Goal: Information Seeking & Learning: Learn about a topic

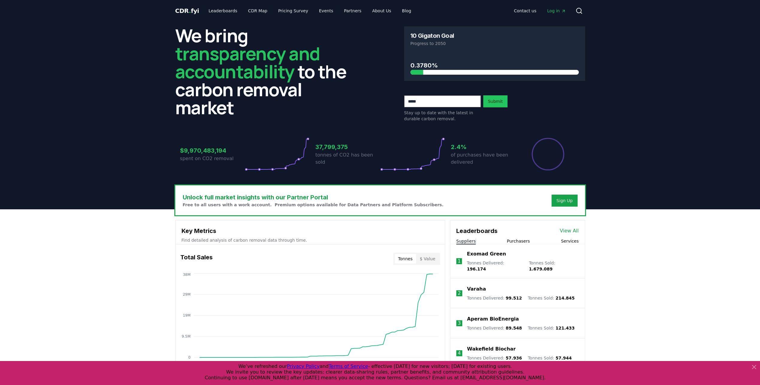
click at [469, 241] on button "Suppliers" at bounding box center [465, 241] width 19 height 6
click at [569, 229] on link "View All" at bounding box center [569, 230] width 19 height 7
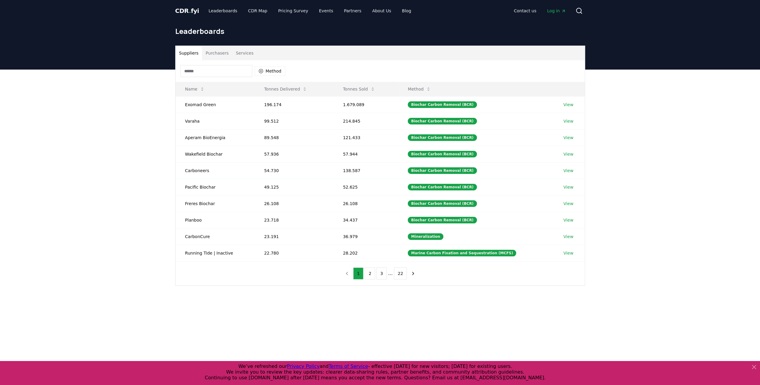
click at [204, 73] on input at bounding box center [216, 71] width 72 height 12
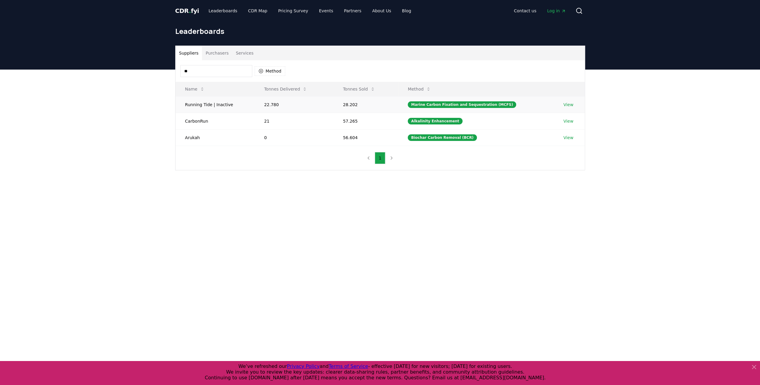
type input "**"
click at [203, 104] on td "Running Tide | Inactive" at bounding box center [215, 104] width 79 height 16
click at [567, 105] on link "View" at bounding box center [569, 105] width 10 height 6
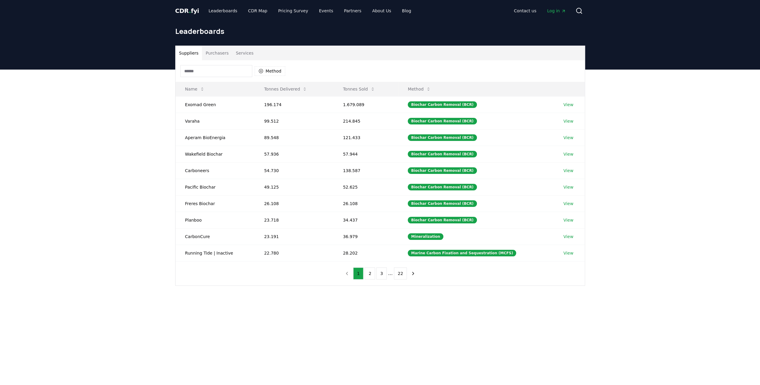
click at [208, 72] on input at bounding box center [216, 71] width 72 height 12
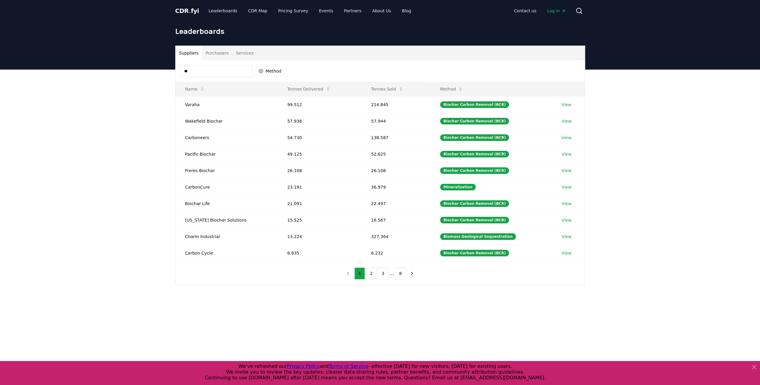
type input "*"
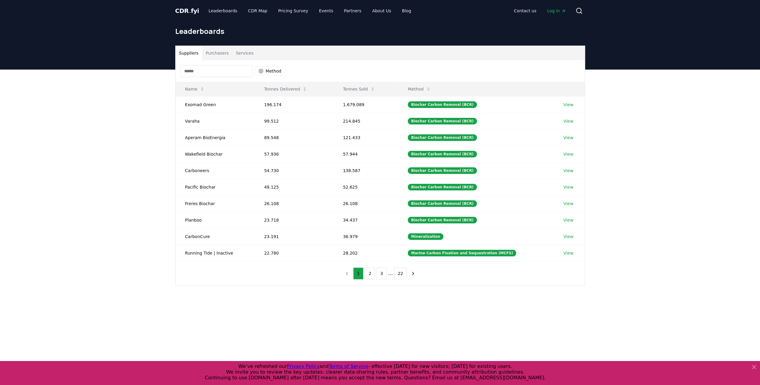
click at [419, 318] on main "Suppliers Purchasers Services Method Name Tonnes Delivered Tonnes Sold Method E…" at bounding box center [380, 262] width 760 height 385
click at [371, 273] on button "2" at bounding box center [370, 273] width 10 height 12
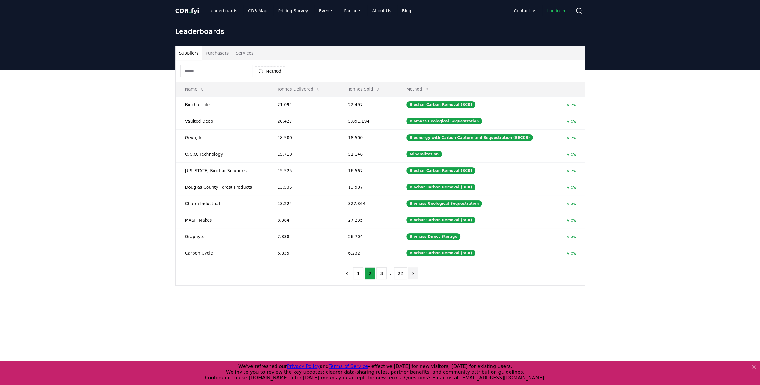
click at [411, 272] on icon "next page" at bounding box center [413, 273] width 5 height 5
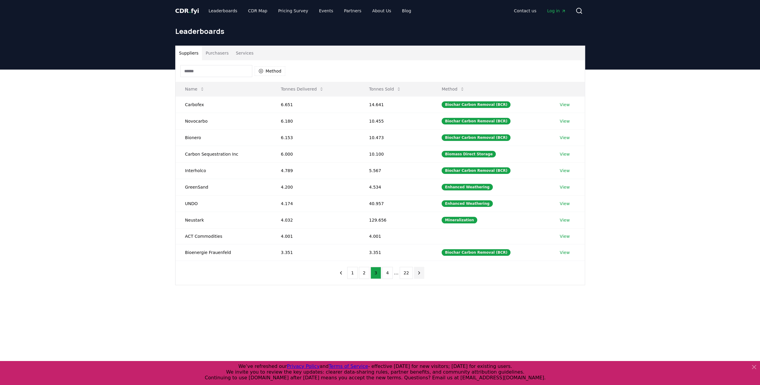
click at [420, 269] on button "next page" at bounding box center [419, 273] width 10 height 12
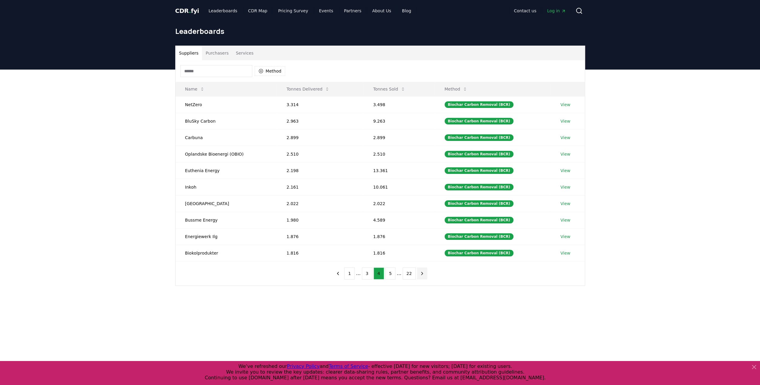
click at [420, 271] on icon "next page" at bounding box center [422, 273] width 5 height 5
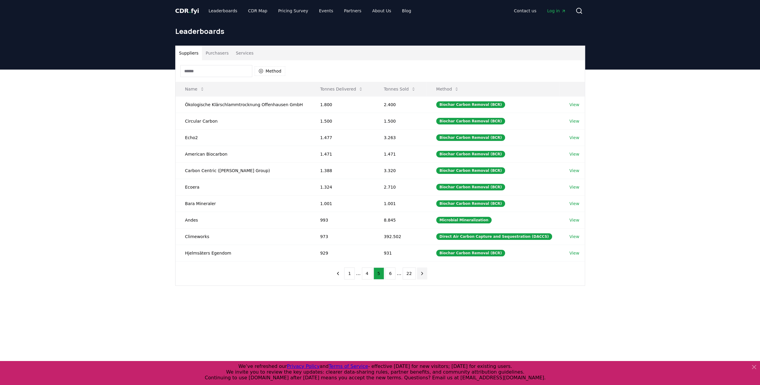
click at [420, 271] on icon "next page" at bounding box center [422, 273] width 5 height 5
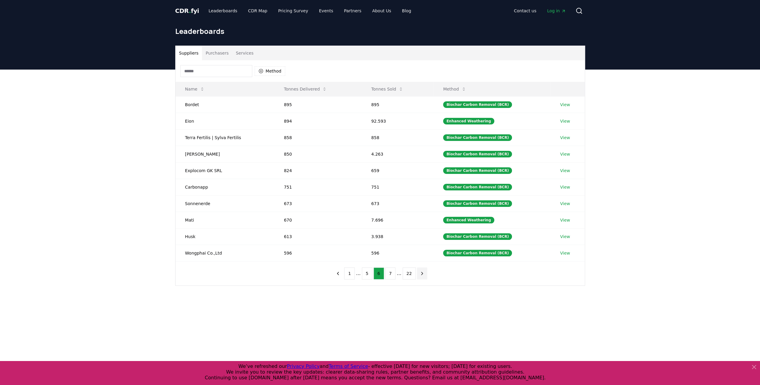
click at [420, 271] on icon "next page" at bounding box center [422, 273] width 5 height 5
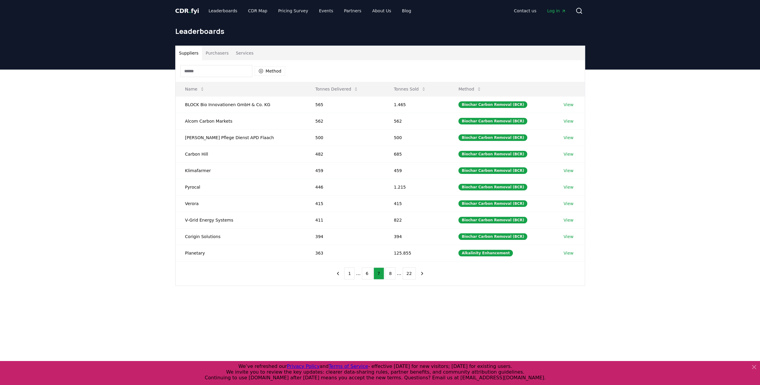
click at [209, 74] on input at bounding box center [216, 71] width 72 height 12
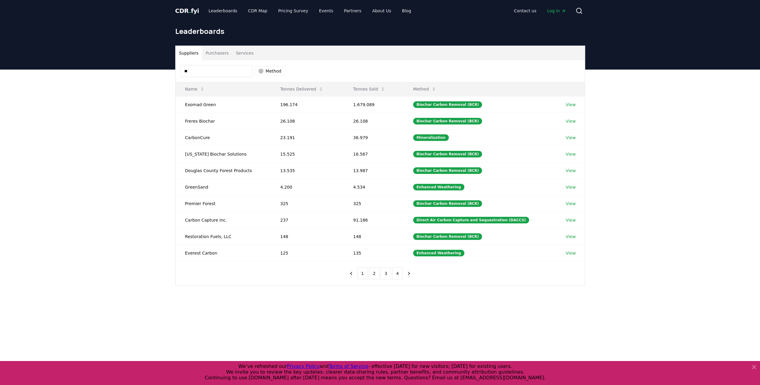
type input "*"
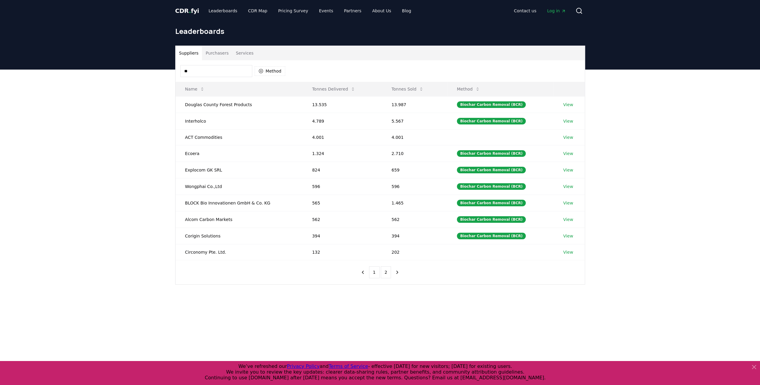
type input "***"
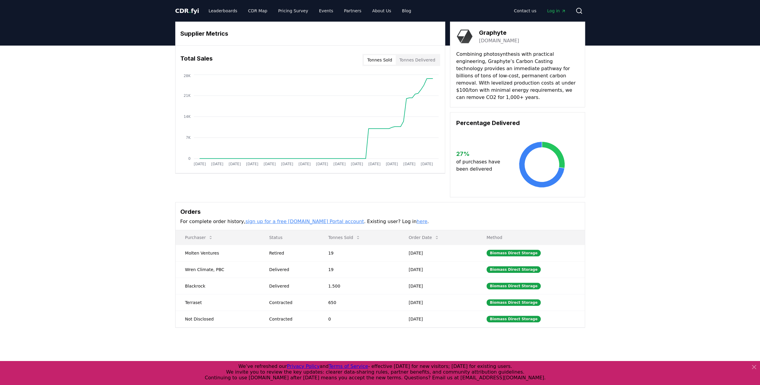
click at [632, 212] on div "Supplier Metrics Total Sales Tonnes Sold Tonnes Delivered Jan 2019 Jul 2019 Jan…" at bounding box center [380, 199] width 760 height 306
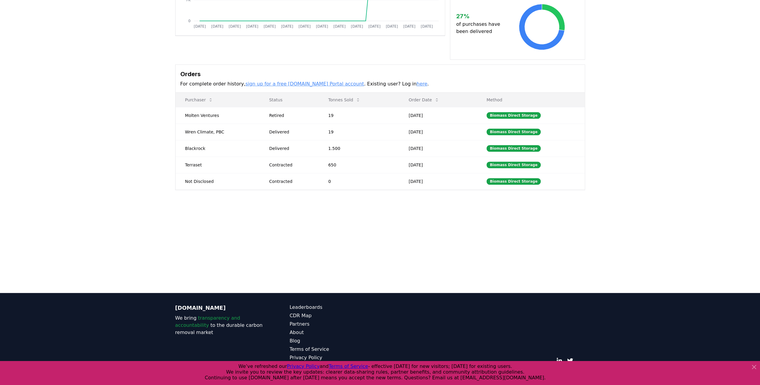
scroll to position [141, 0]
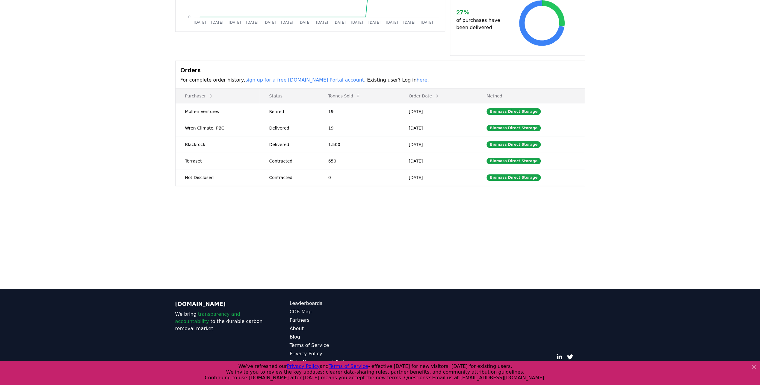
click at [754, 366] on icon at bounding box center [755, 367] width 4 height 4
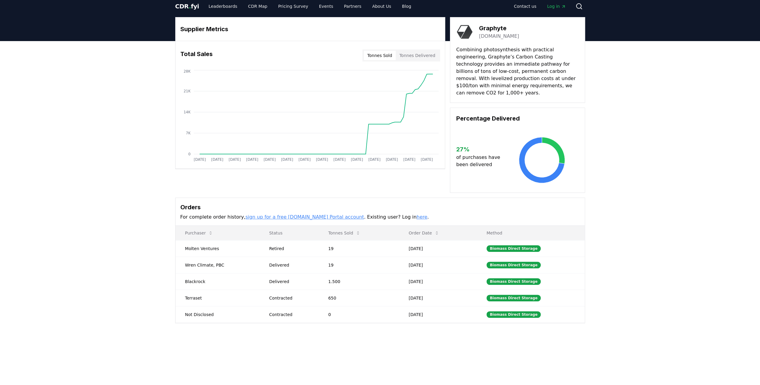
scroll to position [0, 0]
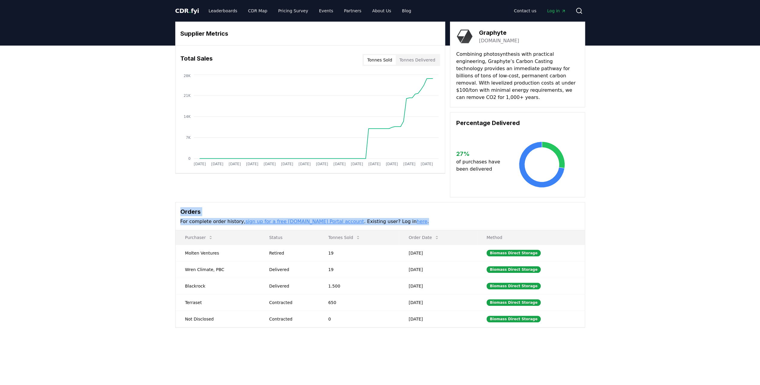
drag, startPoint x: 153, startPoint y: 193, endPoint x: 607, endPoint y: 332, distance: 475.2
click at [607, 332] on div "Supplier Metrics Total Sales Tonnes Sold Tonnes Delivered Jan 2019 Jul 2019 Jan…" at bounding box center [380, 199] width 760 height 306
drag, startPoint x: 607, startPoint y: 332, endPoint x: 607, endPoint y: 336, distance: 3.9
click at [607, 336] on div "Supplier Metrics Total Sales Tonnes Sold Tonnes Delivered Jan 2019 Jul 2019 Jan…" at bounding box center [380, 199] width 760 height 306
click at [612, 296] on div "Supplier Metrics Total Sales Tonnes Sold Tonnes Delivered Jan 2019 Jul 2019 Jan…" at bounding box center [380, 199] width 760 height 306
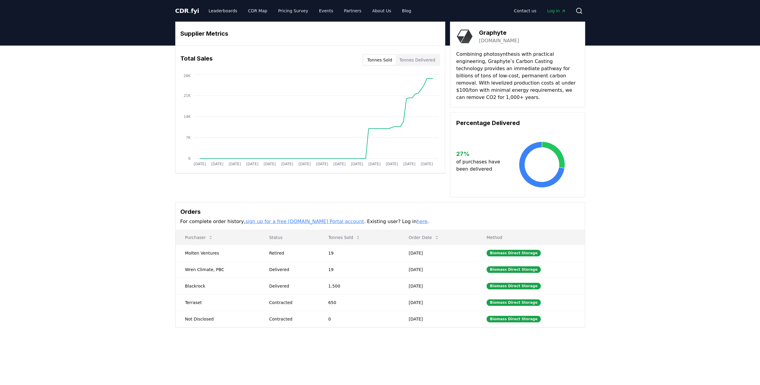
click at [492, 42] on link "graphyte.com" at bounding box center [499, 40] width 40 height 7
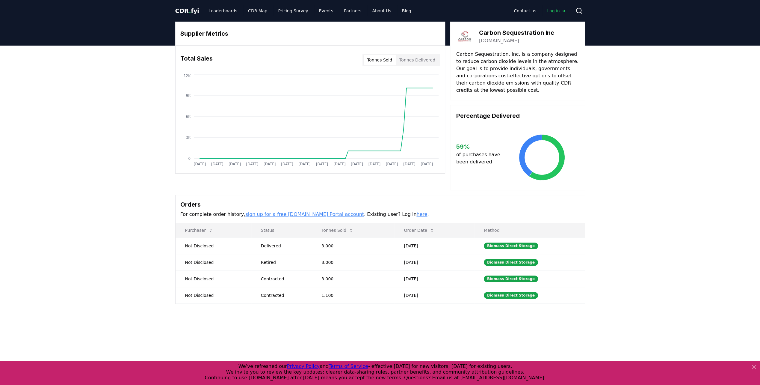
click at [750, 151] on div "Supplier Metrics Total Sales Tonnes Sold Tonnes Delivered Jan 2019 Jul 2019 Jan…" at bounding box center [380, 187] width 760 height 282
click at [405, 330] on main "Supplier Metrics Total Sales Tonnes Sold Tonnes Delivered Jan 2019 Jul 2019 Jan…" at bounding box center [380, 238] width 760 height 385
